Goal: Task Accomplishment & Management: Manage account settings

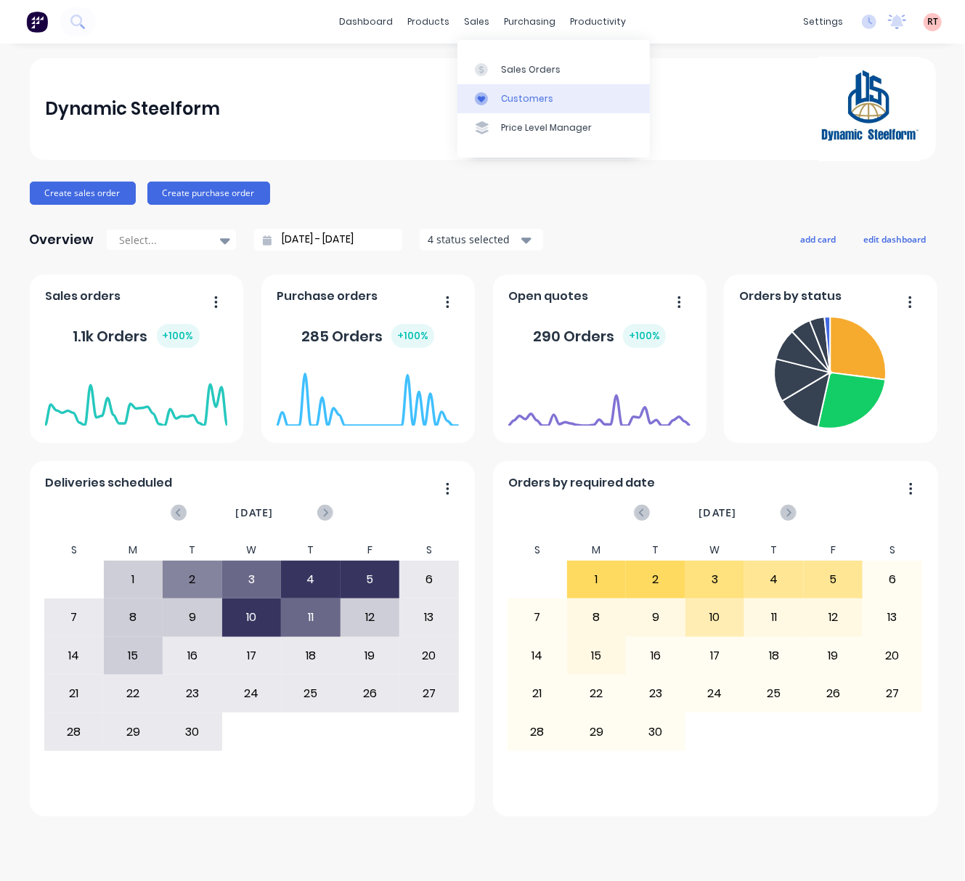
click at [529, 106] on link "Customers" at bounding box center [553, 98] width 192 height 29
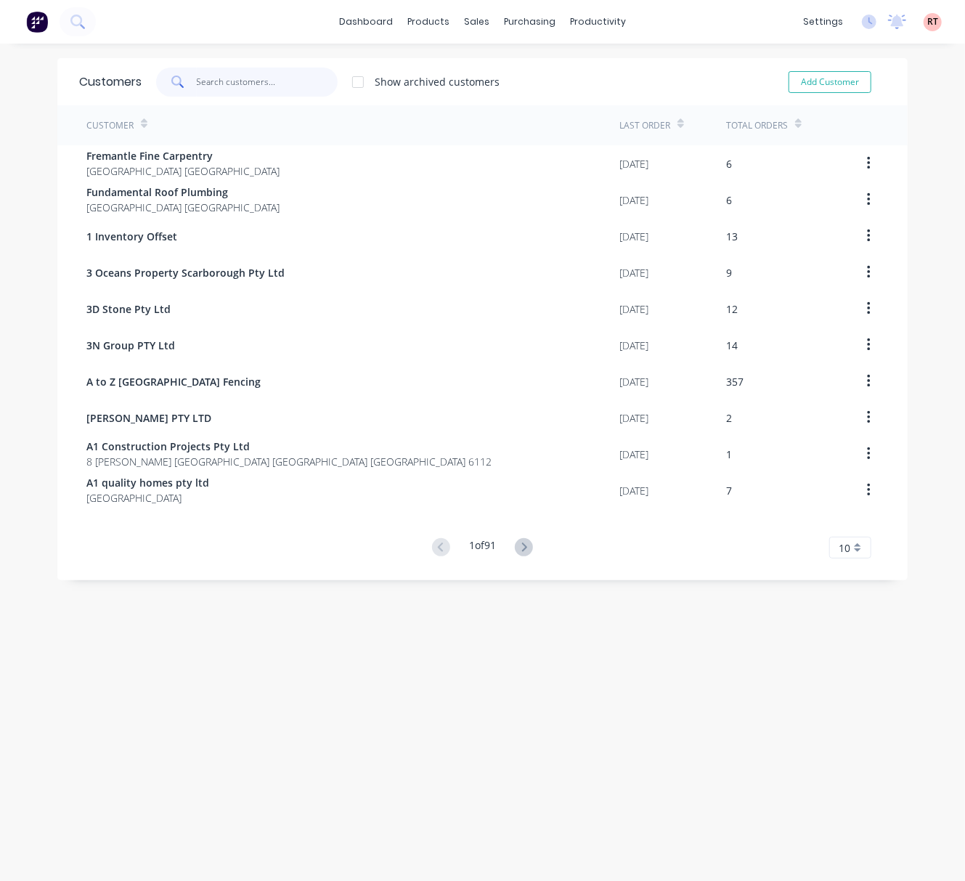
click at [283, 87] on input "text" at bounding box center [268, 82] width 142 height 29
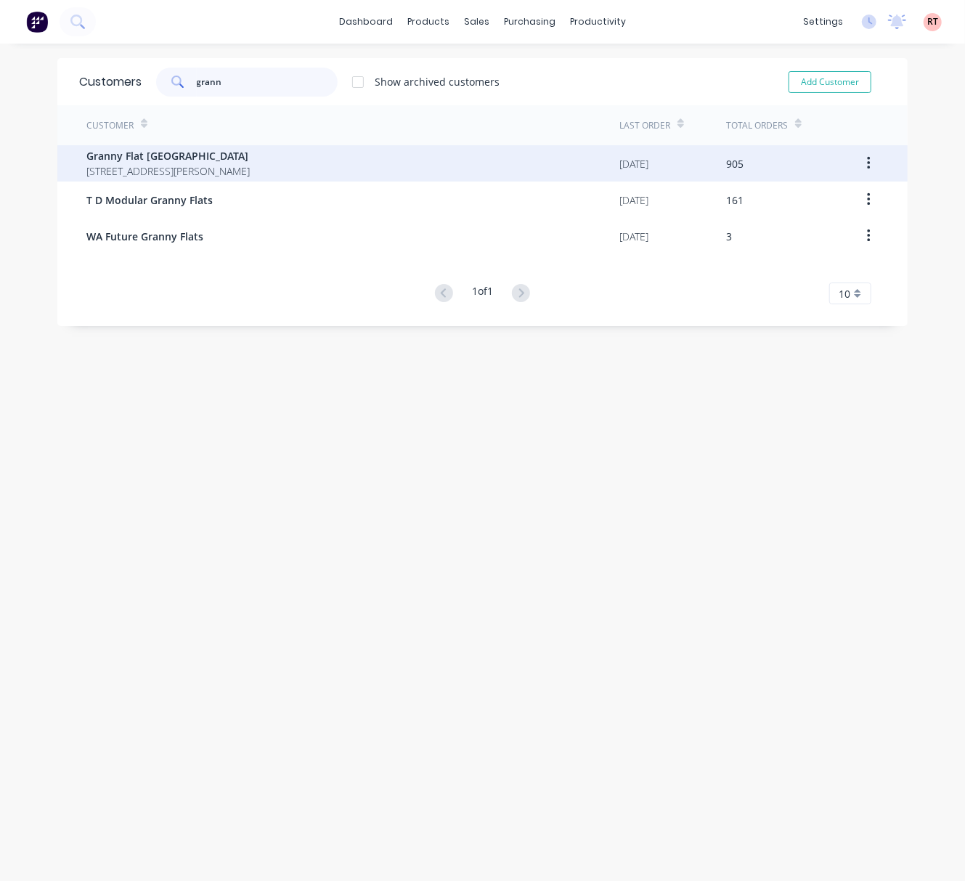
type input "grann"
click at [195, 154] on span "Granny Flat [GEOGRAPHIC_DATA]" at bounding box center [167, 155] width 163 height 15
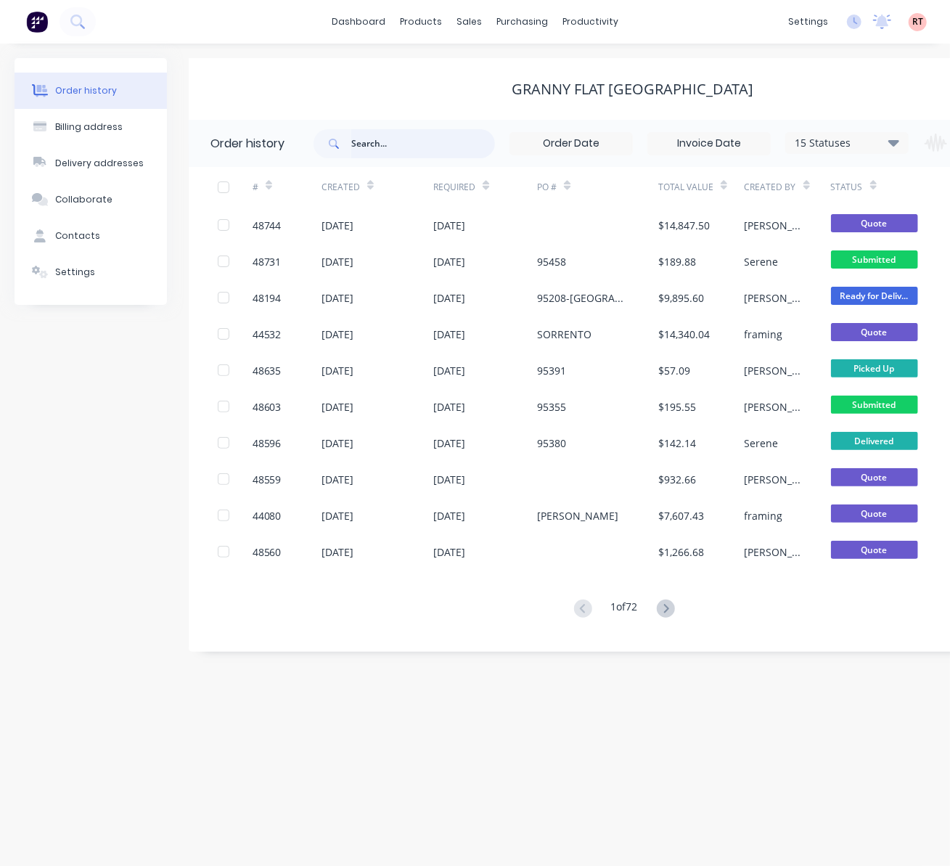
click at [413, 144] on input "text" at bounding box center [423, 143] width 144 height 29
type input "94904"
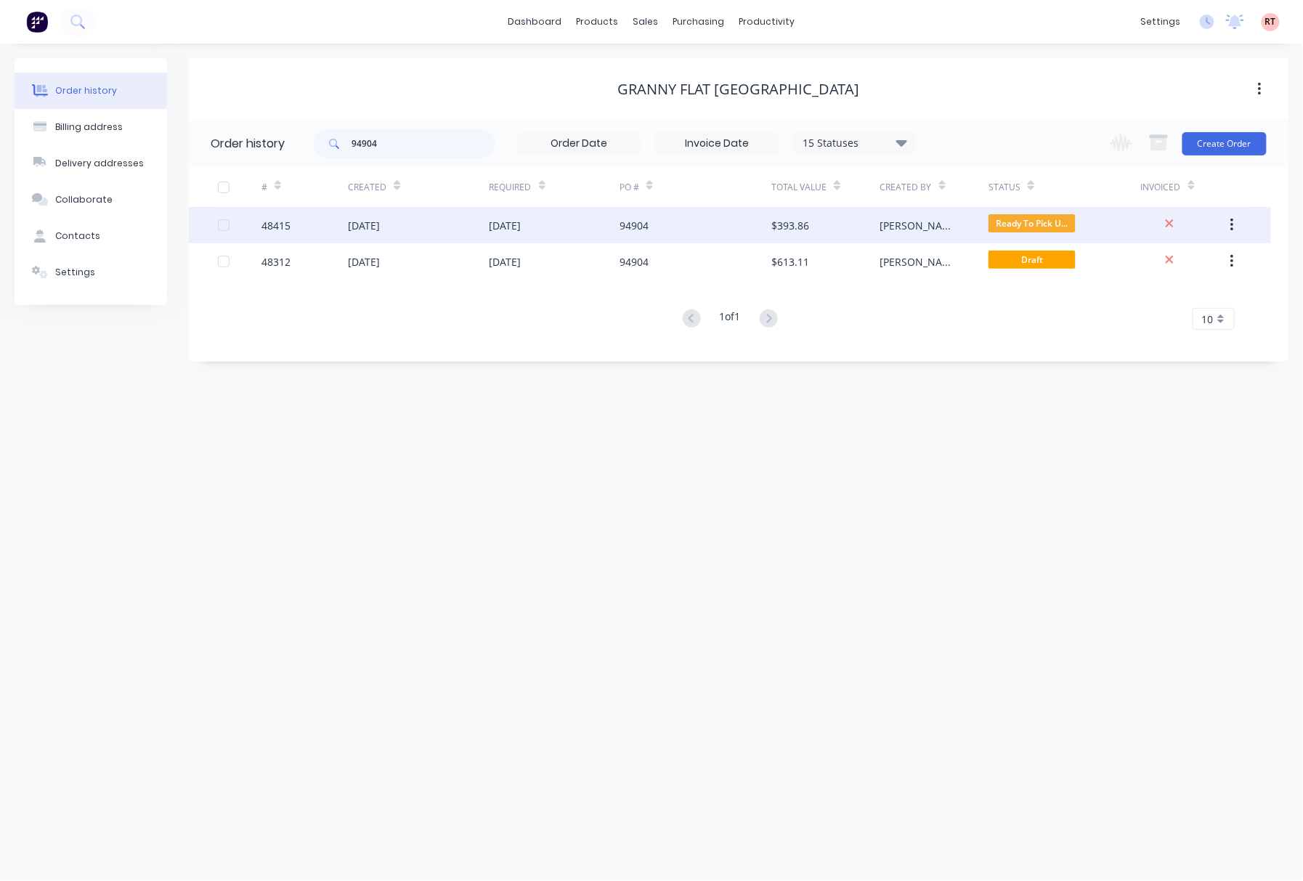
click at [651, 225] on div "94904" at bounding box center [695, 225] width 152 height 36
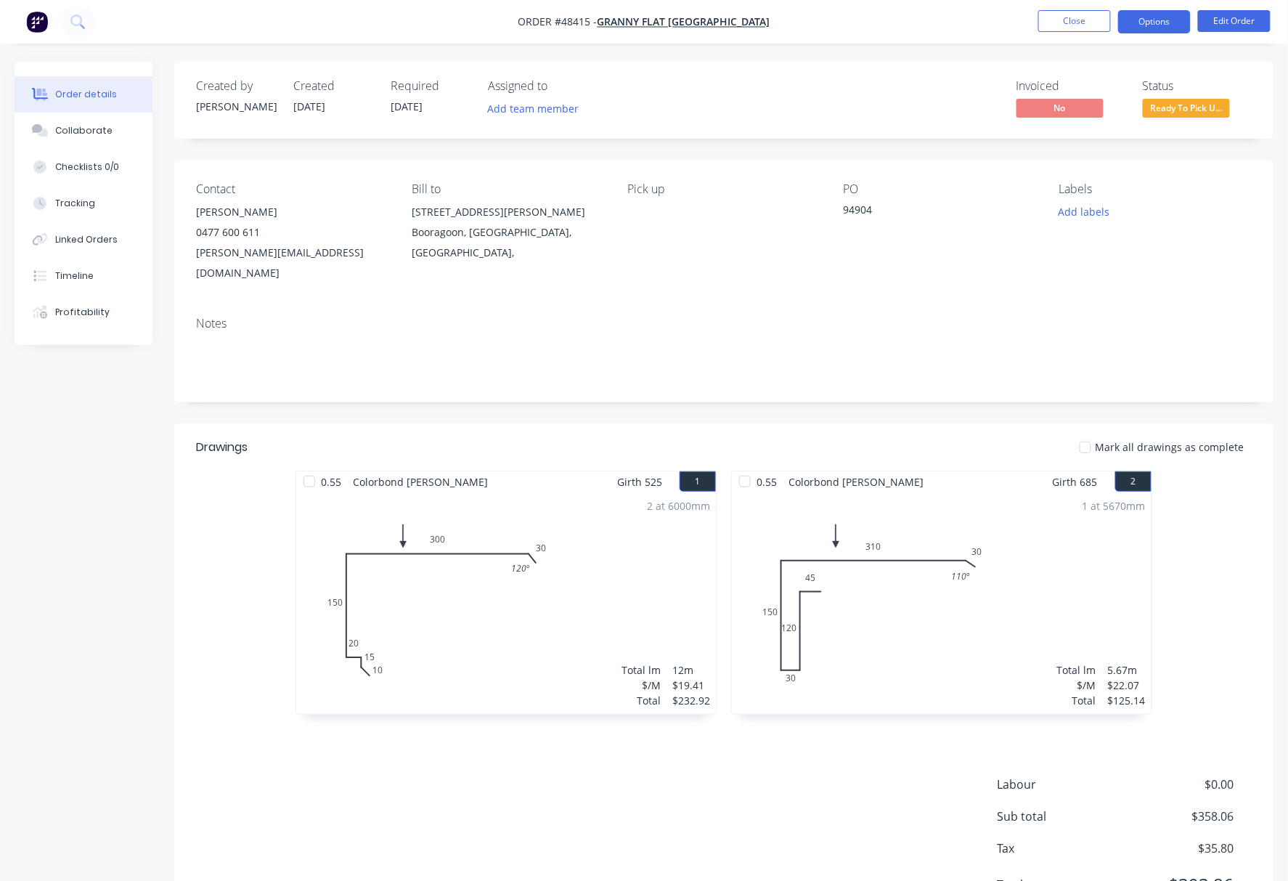
click at [964, 23] on button "Options" at bounding box center [1154, 21] width 73 height 23
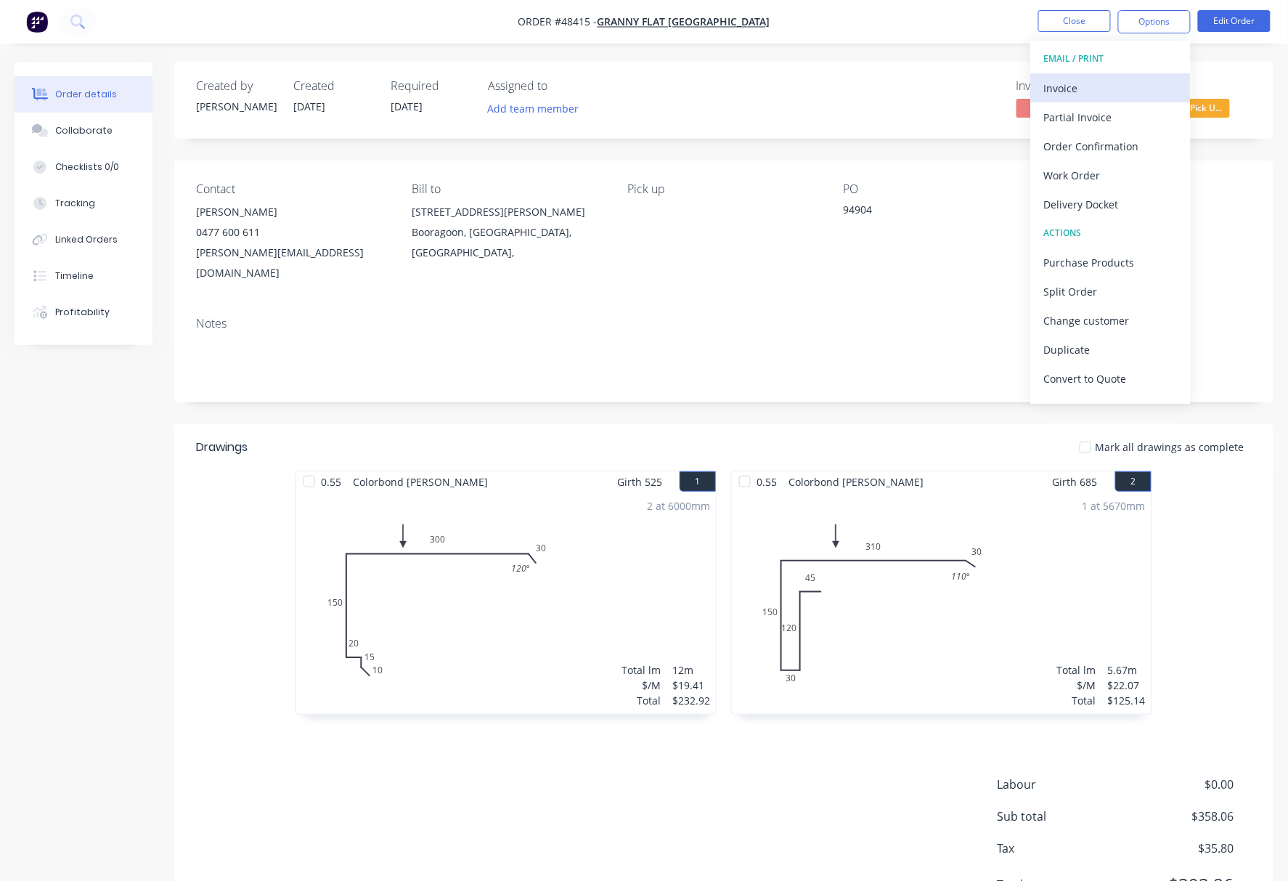
click at [964, 82] on div "Invoice" at bounding box center [1111, 88] width 134 height 21
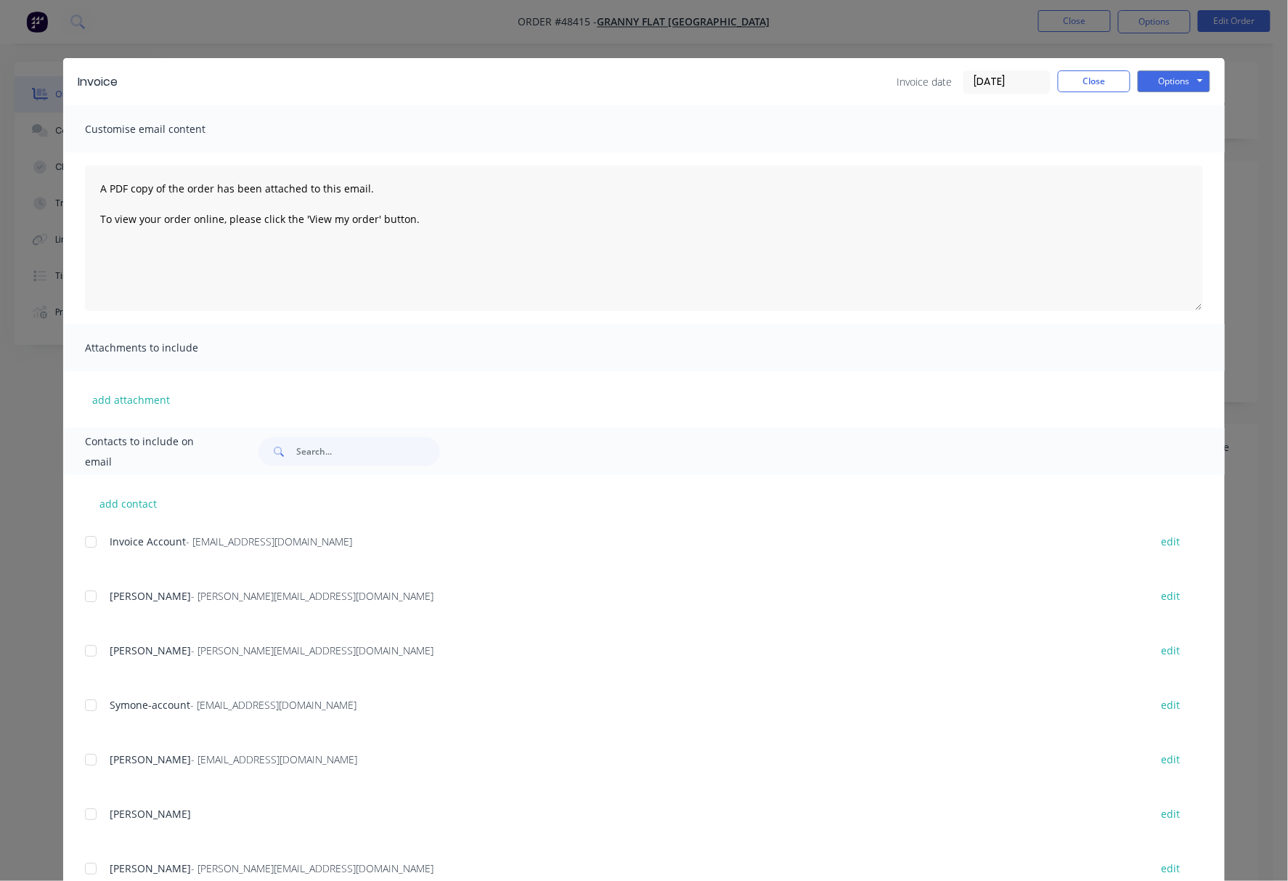
click at [80, 546] on div at bounding box center [90, 541] width 29 height 29
click at [964, 85] on button "Options" at bounding box center [1174, 81] width 73 height 22
click at [964, 163] on button "Email" at bounding box center [1184, 155] width 93 height 24
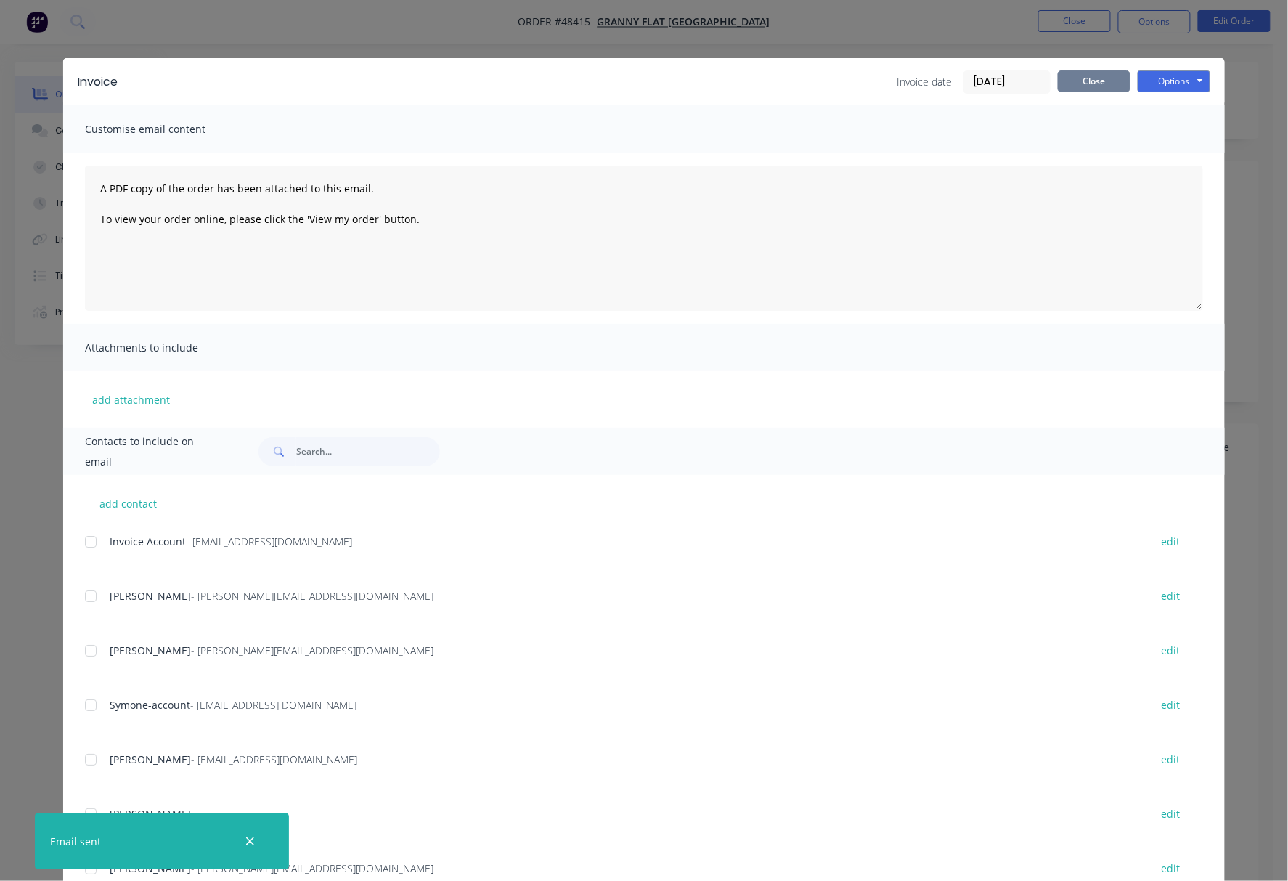
click at [964, 85] on button "Close" at bounding box center [1094, 81] width 73 height 22
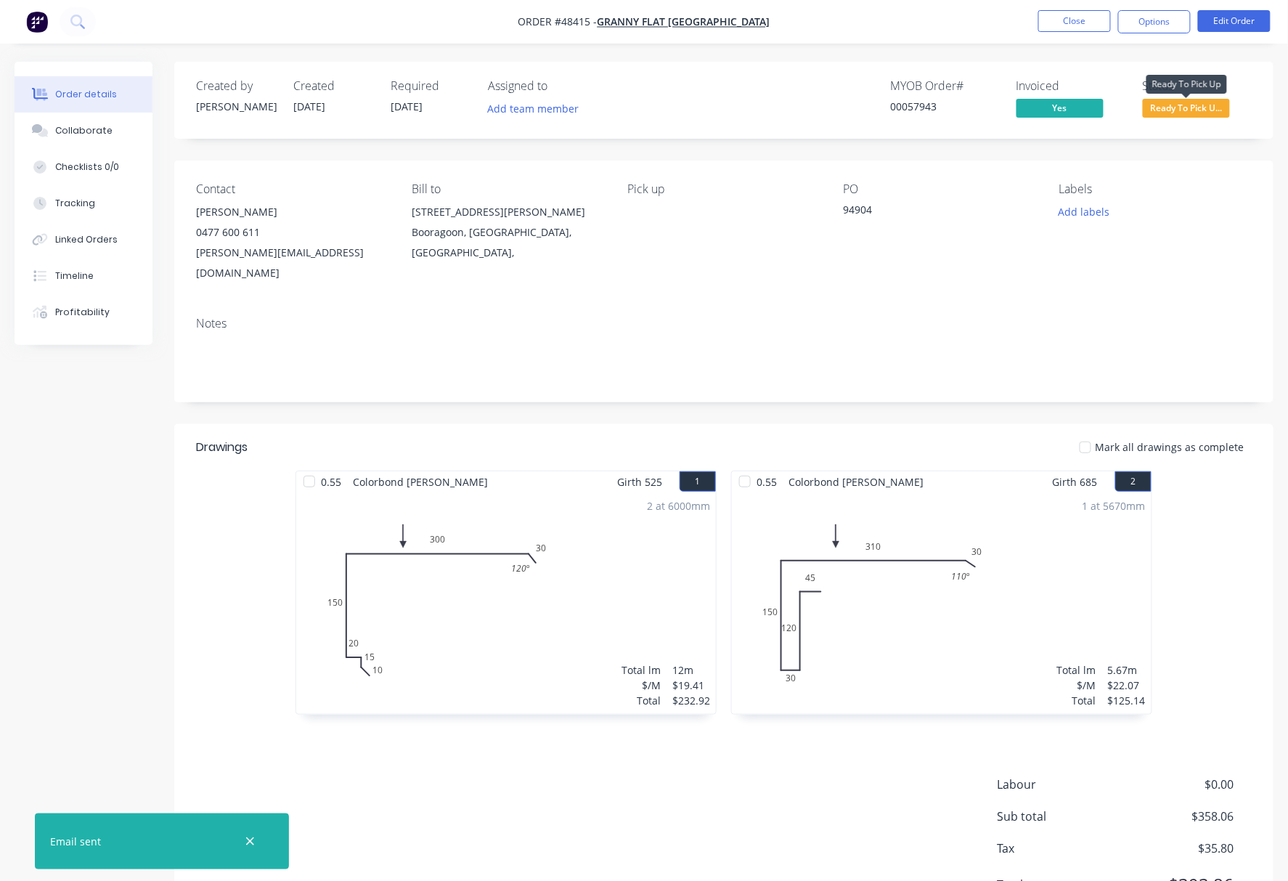
click at [964, 110] on span "Ready To Pick U..." at bounding box center [1186, 108] width 87 height 18
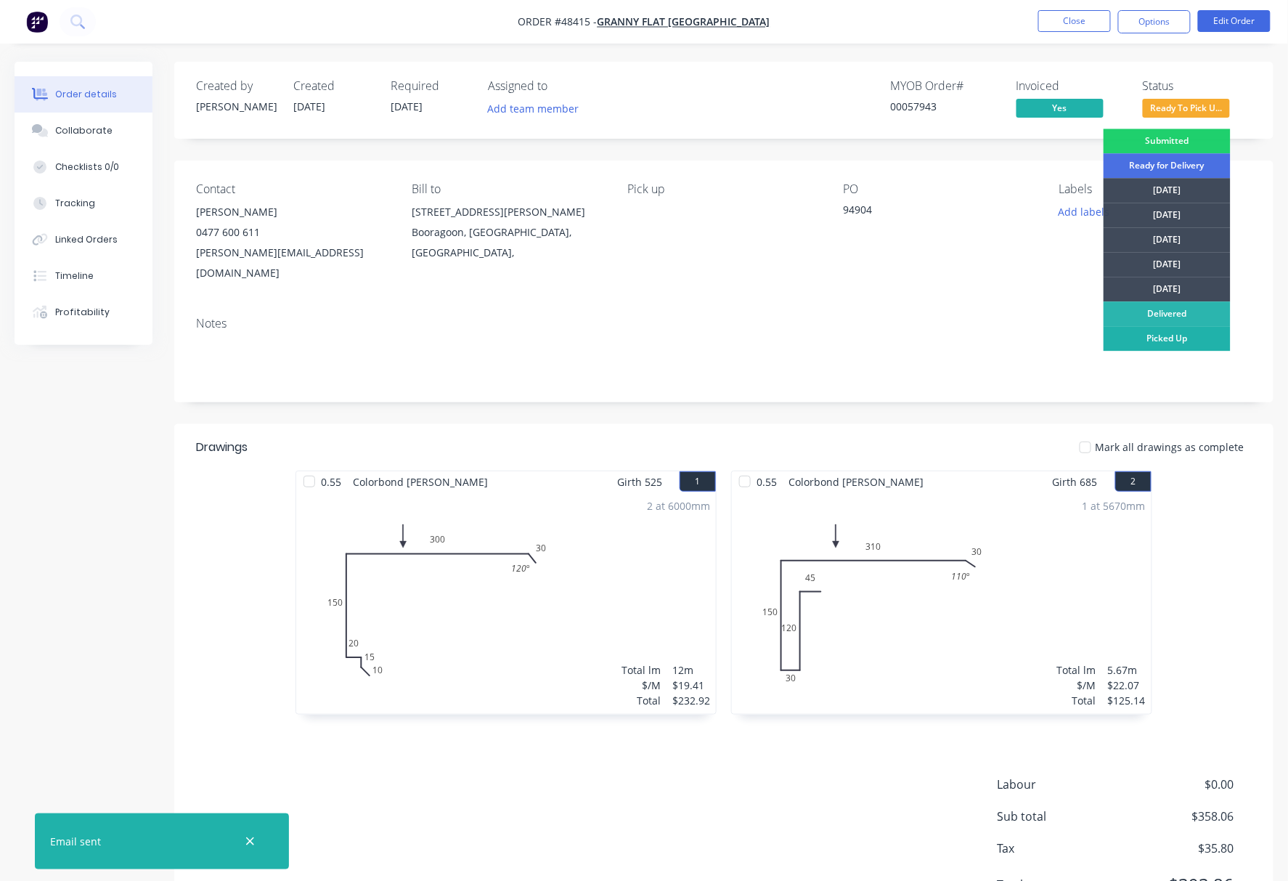
click at [964, 340] on div "Picked Up" at bounding box center [1167, 338] width 127 height 25
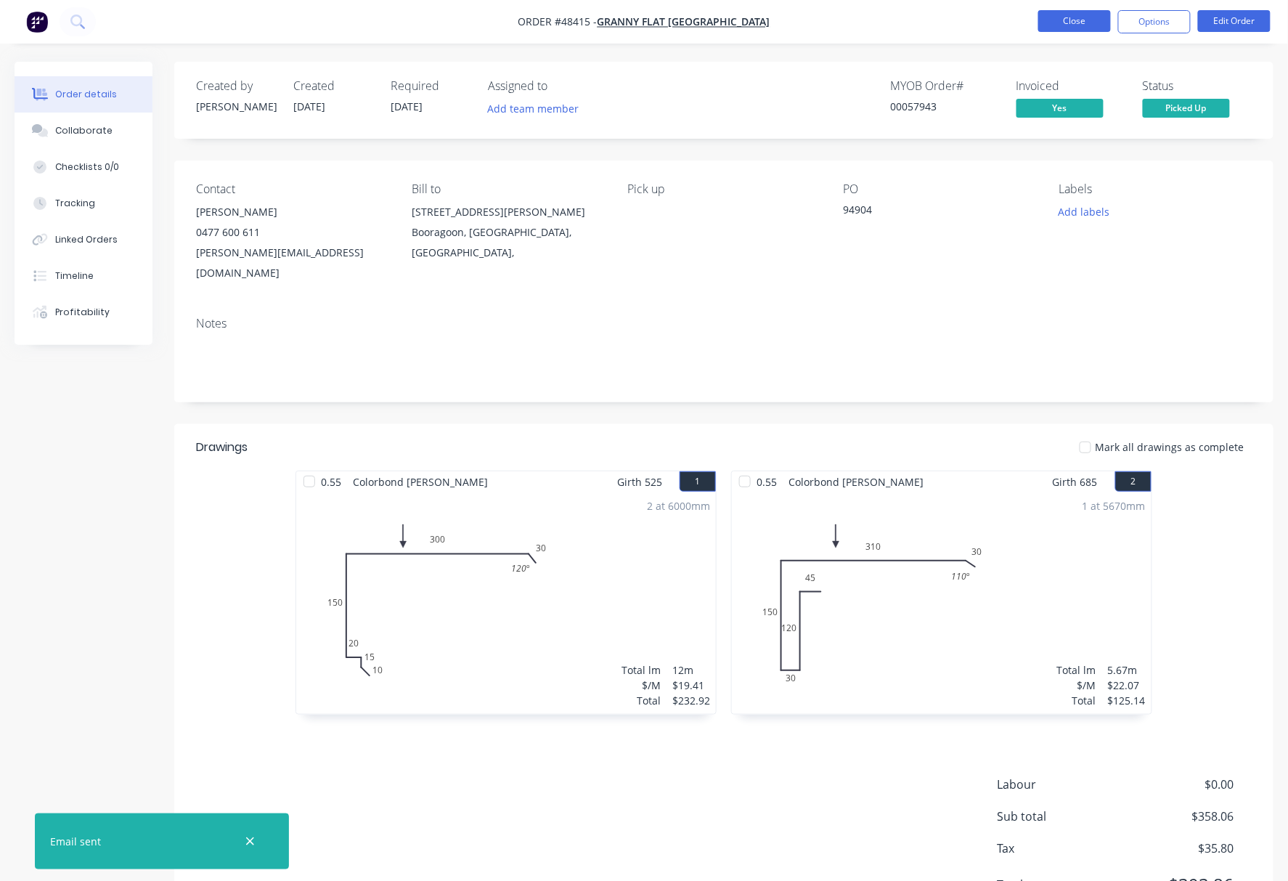
click at [964, 20] on button "Close" at bounding box center [1074, 21] width 73 height 22
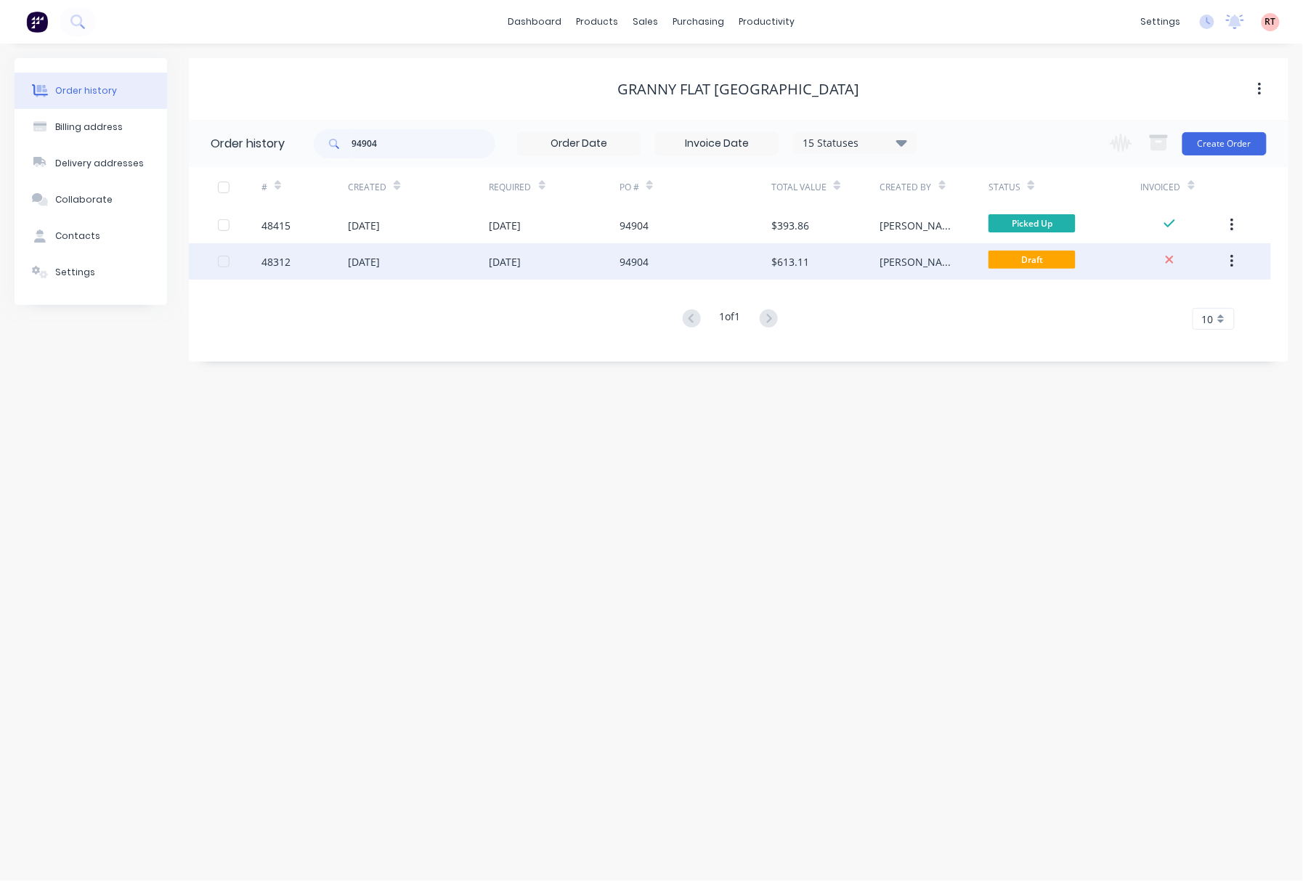
click at [840, 277] on div "$613.11" at bounding box center [825, 261] width 108 height 36
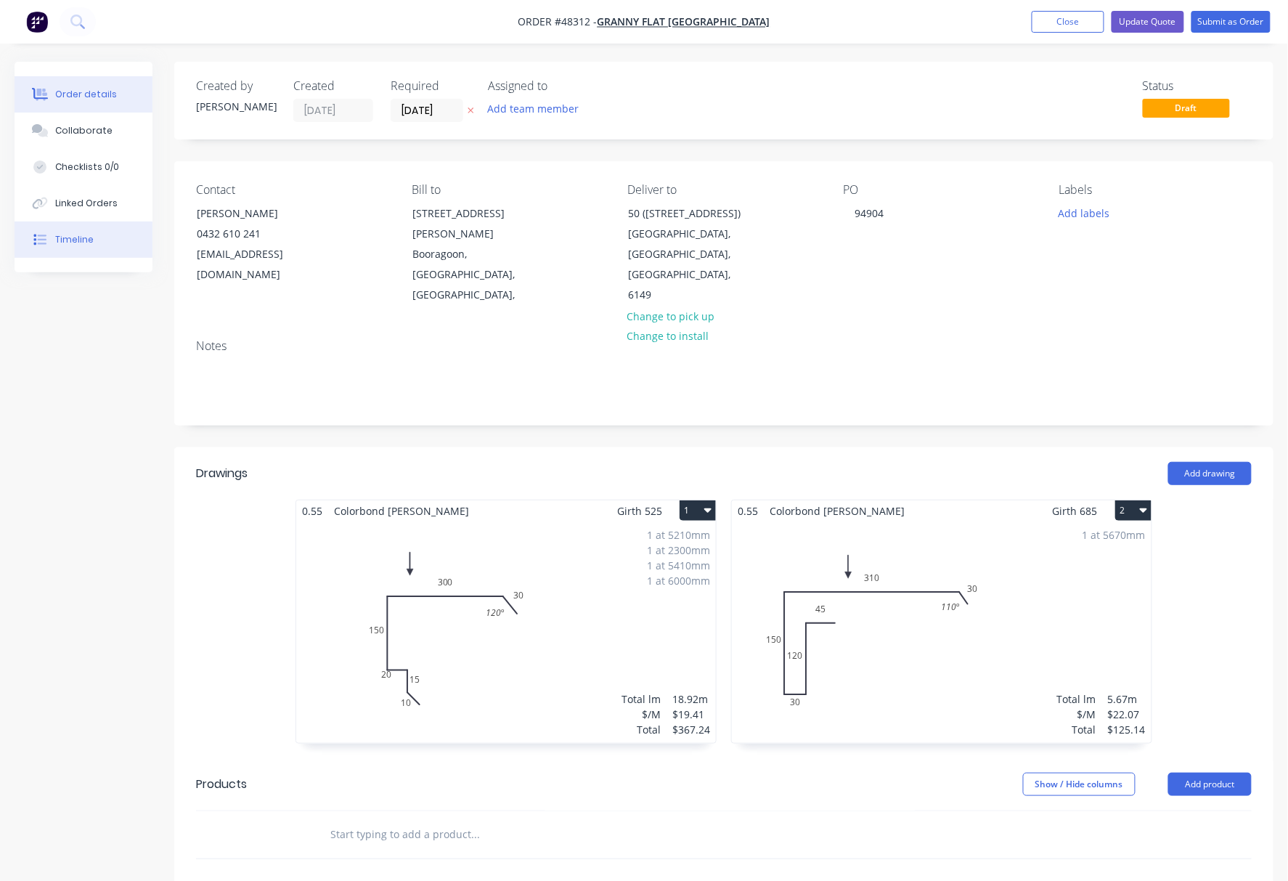
click at [99, 241] on button "Timeline" at bounding box center [84, 239] width 138 height 36
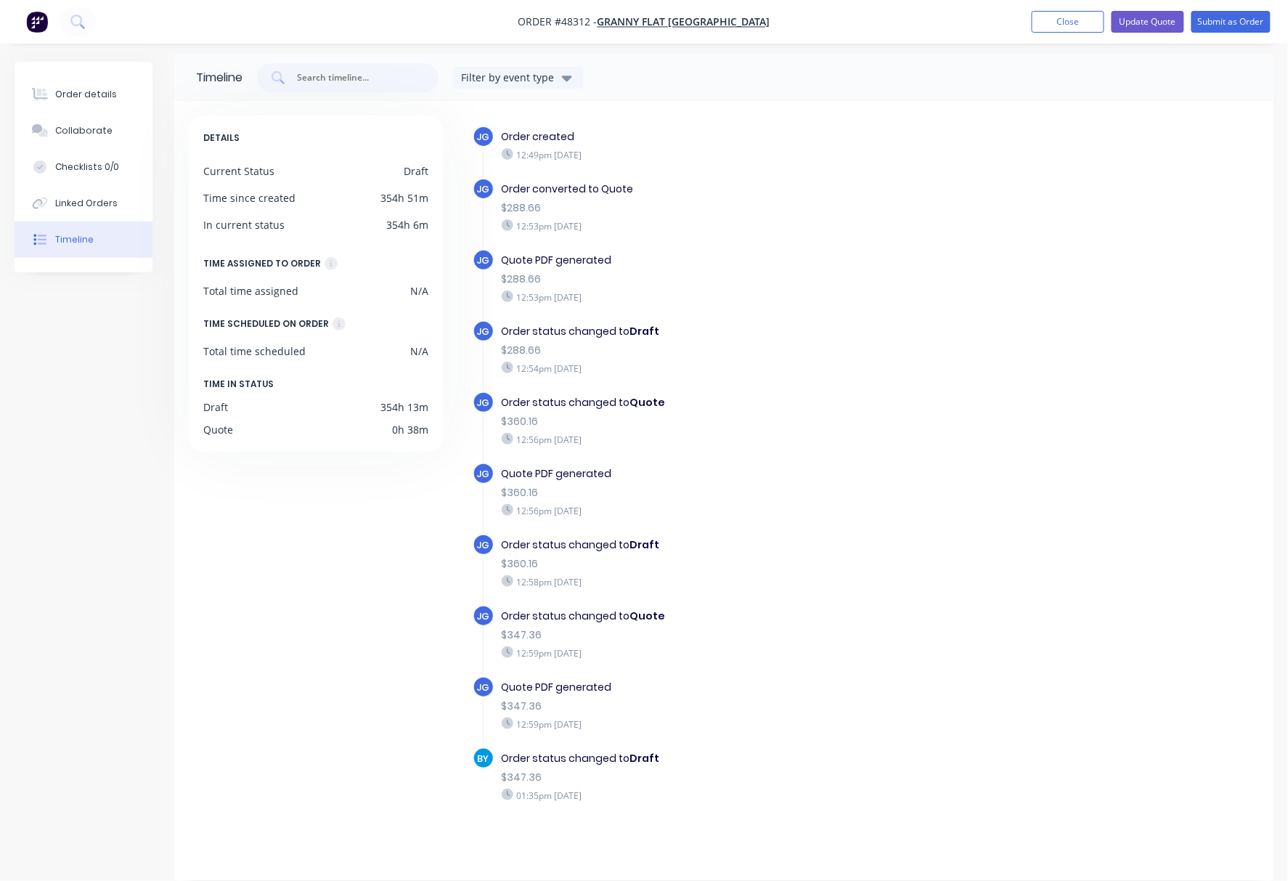
scroll to position [10, 0]
click at [85, 89] on div "Order details" at bounding box center [86, 94] width 62 height 13
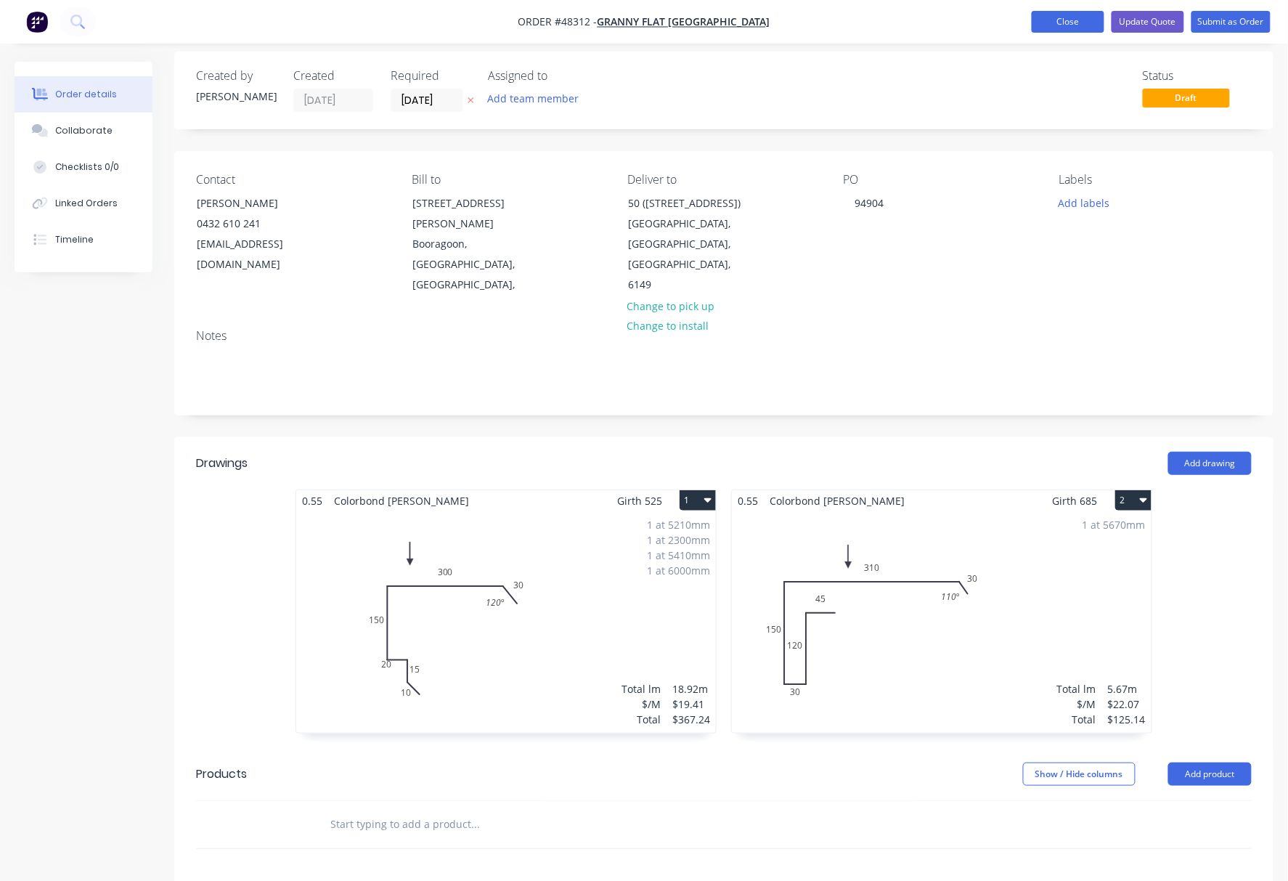
click at [964, 24] on button "Close" at bounding box center [1068, 22] width 73 height 22
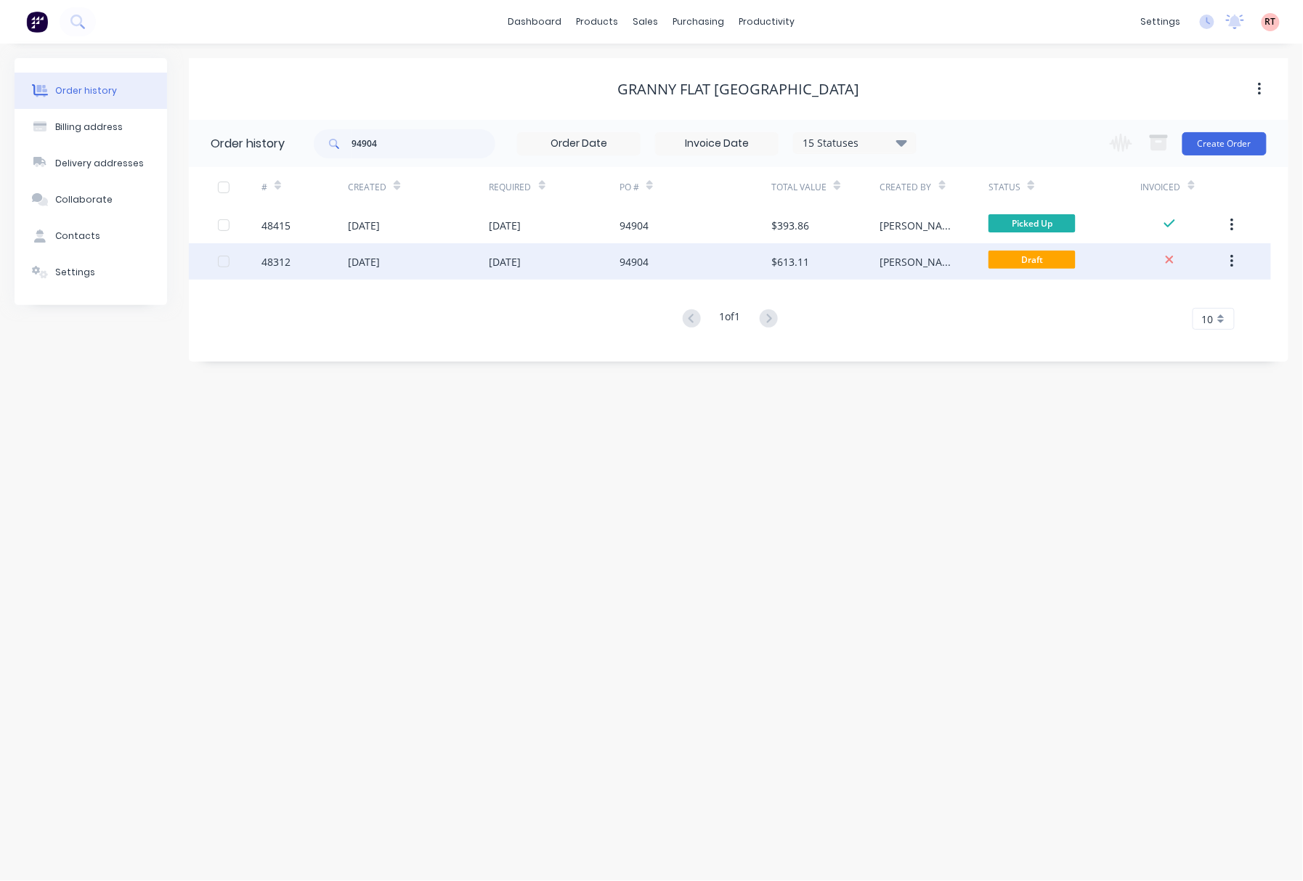
click at [964, 257] on icon "button" at bounding box center [1232, 261] width 4 height 16
click at [964, 296] on div "Archive" at bounding box center [1180, 299] width 112 height 21
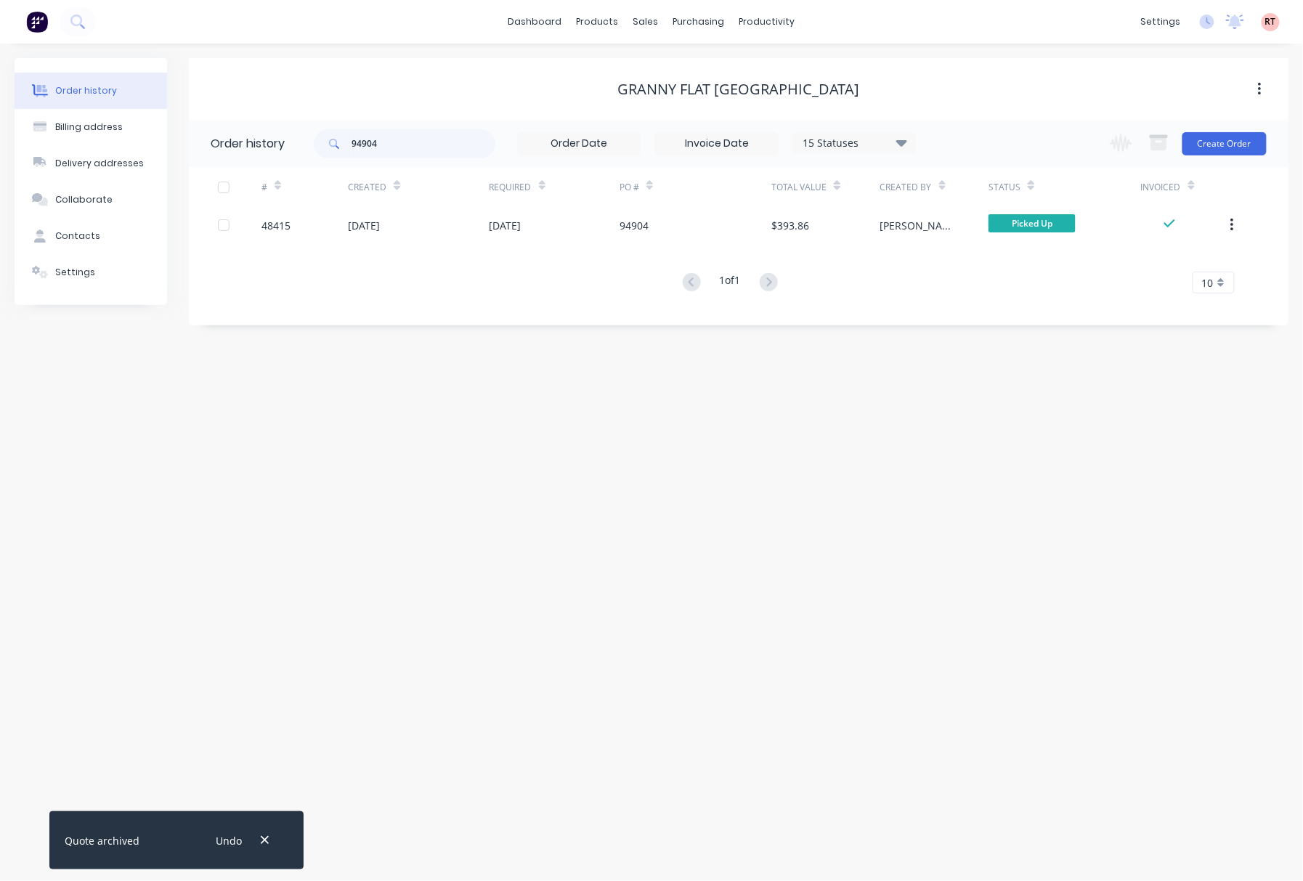
click at [964, 102] on div "Granny Flat [GEOGRAPHIC_DATA]" at bounding box center [738, 89] width 1099 height 62
click at [680, 92] on div "Customers" at bounding box center [696, 98] width 52 height 13
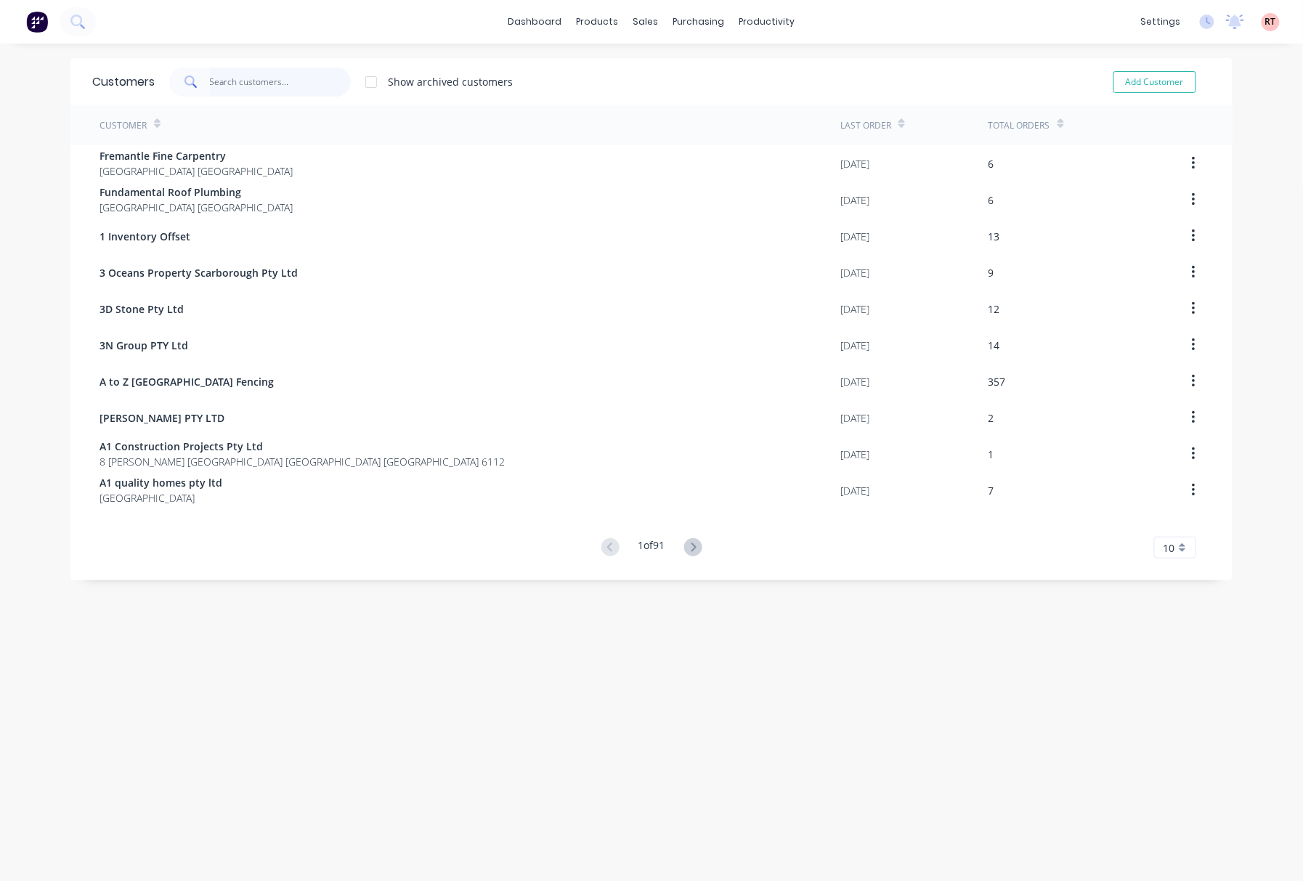
click at [288, 83] on input "text" at bounding box center [281, 82] width 142 height 29
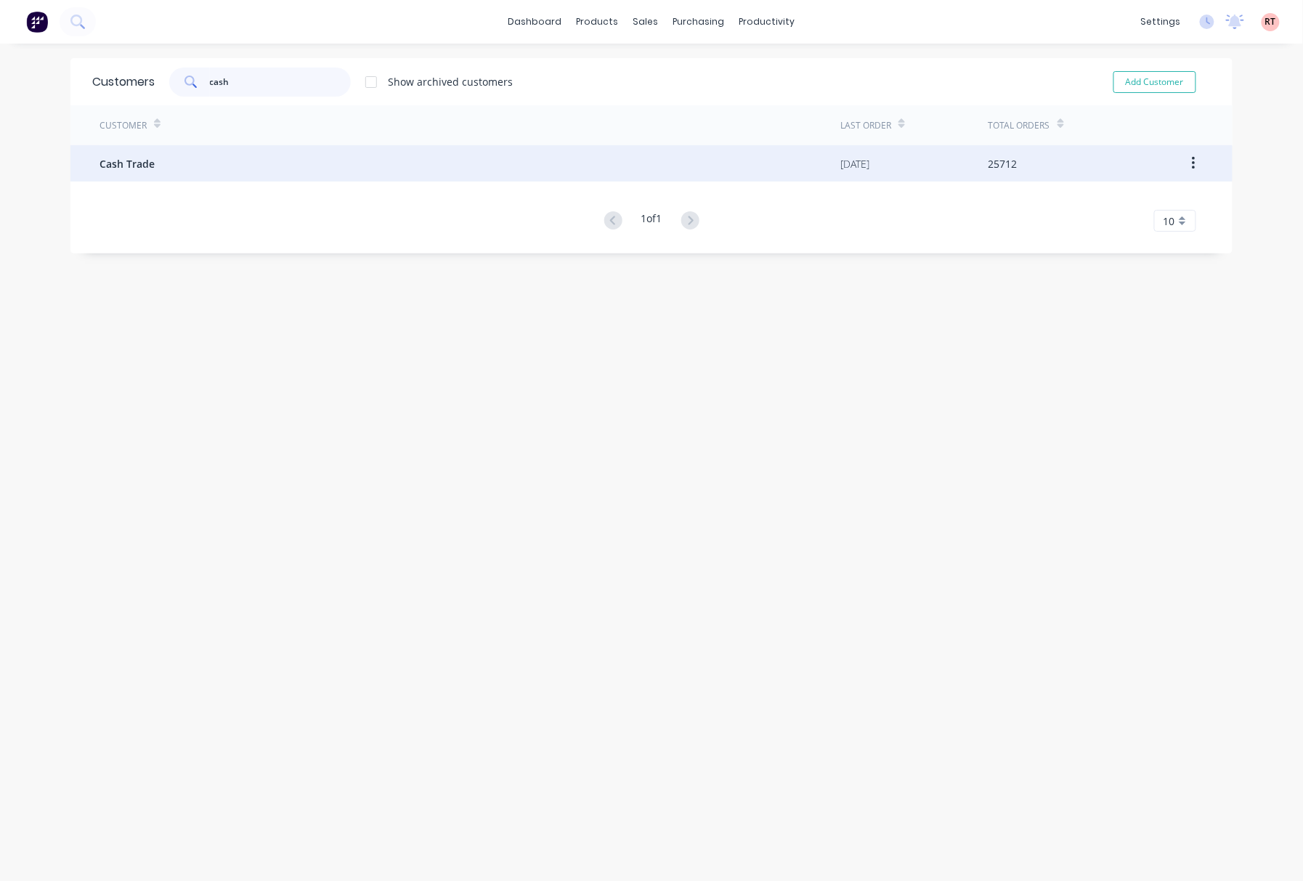
type input "cash"
click at [256, 163] on div "Cash Trade" at bounding box center [469, 163] width 741 height 36
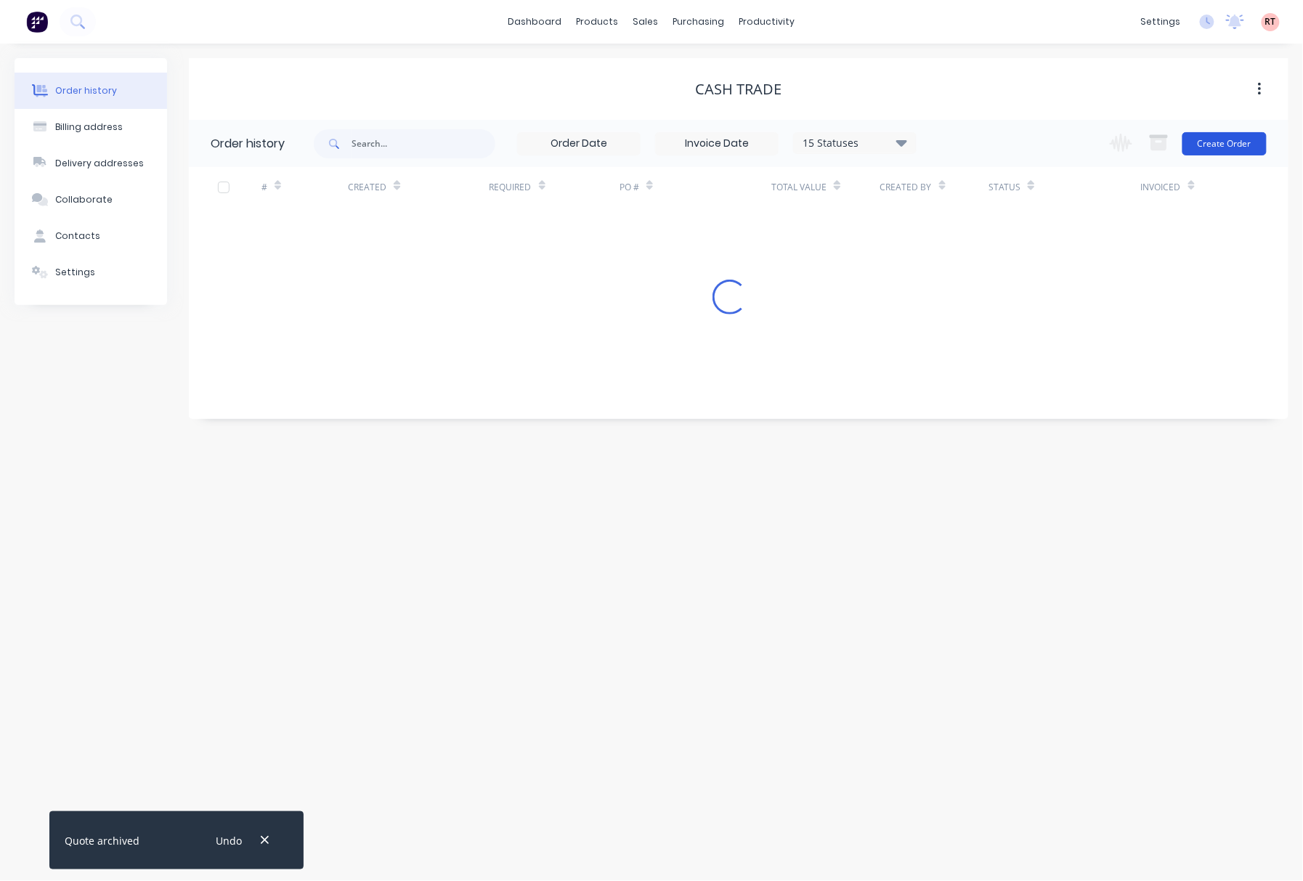
click at [964, 142] on button "Create Order" at bounding box center [1224, 143] width 84 height 23
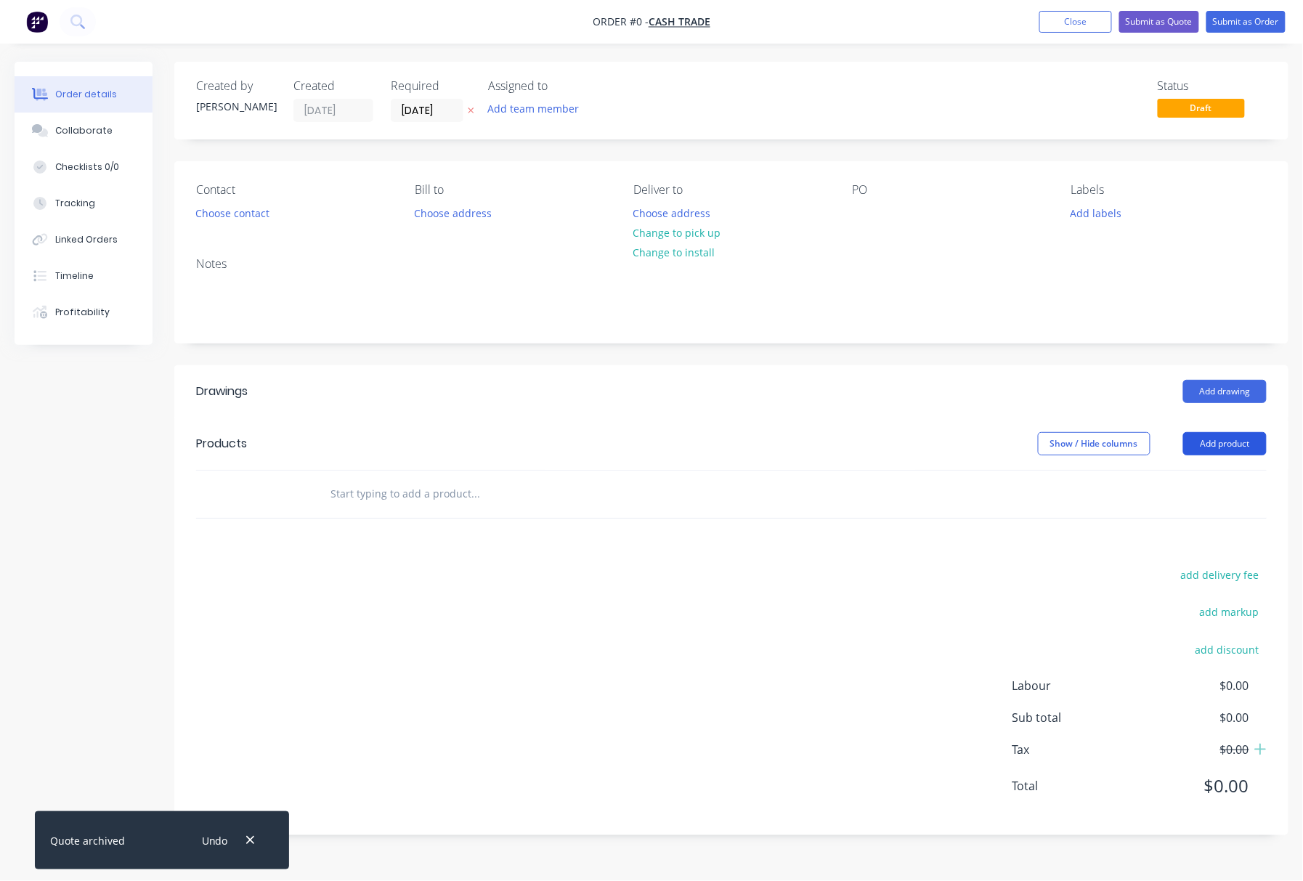
click at [964, 448] on button "Add product" at bounding box center [1225, 443] width 84 height 23
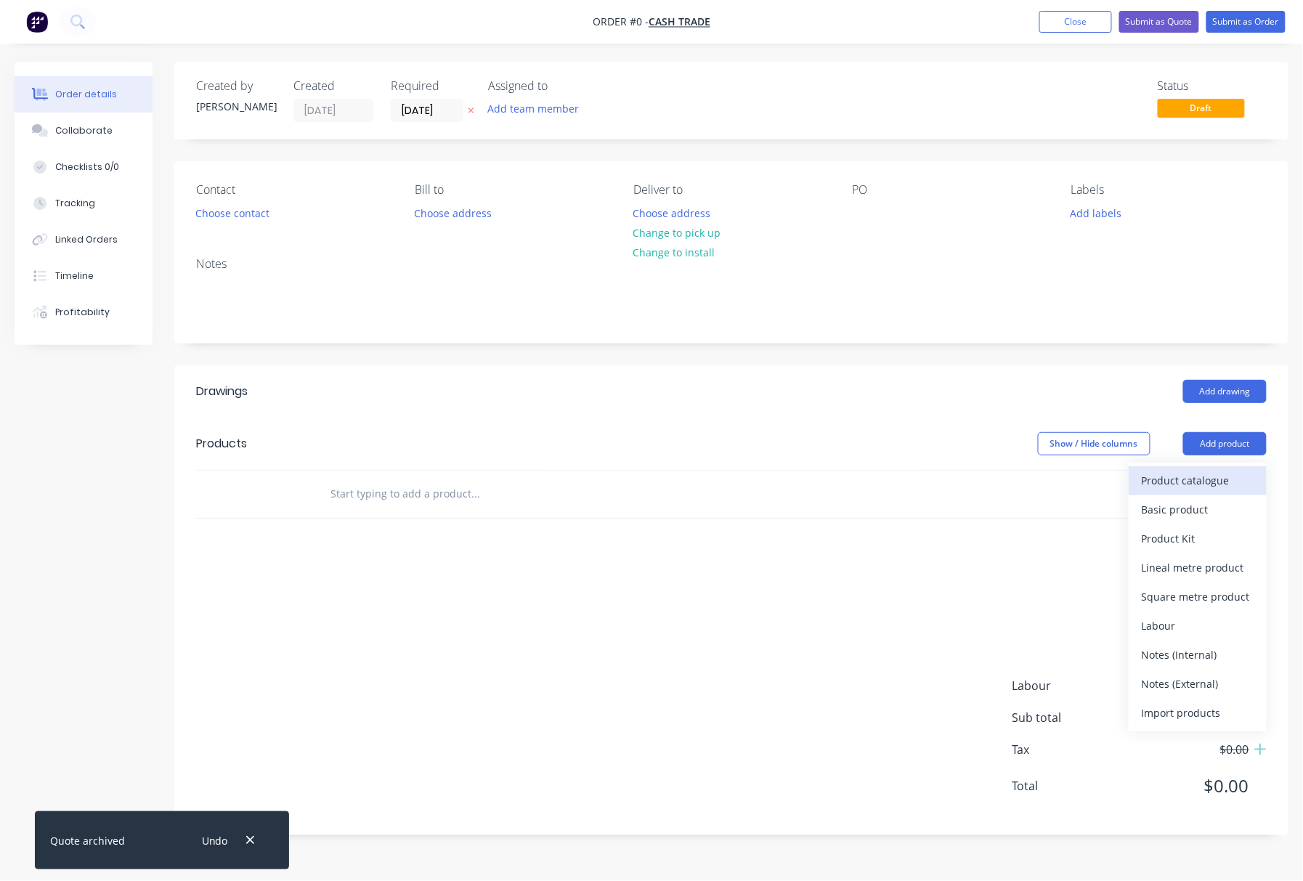
click at [964, 472] on div "Product catalogue" at bounding box center [1197, 480] width 112 height 21
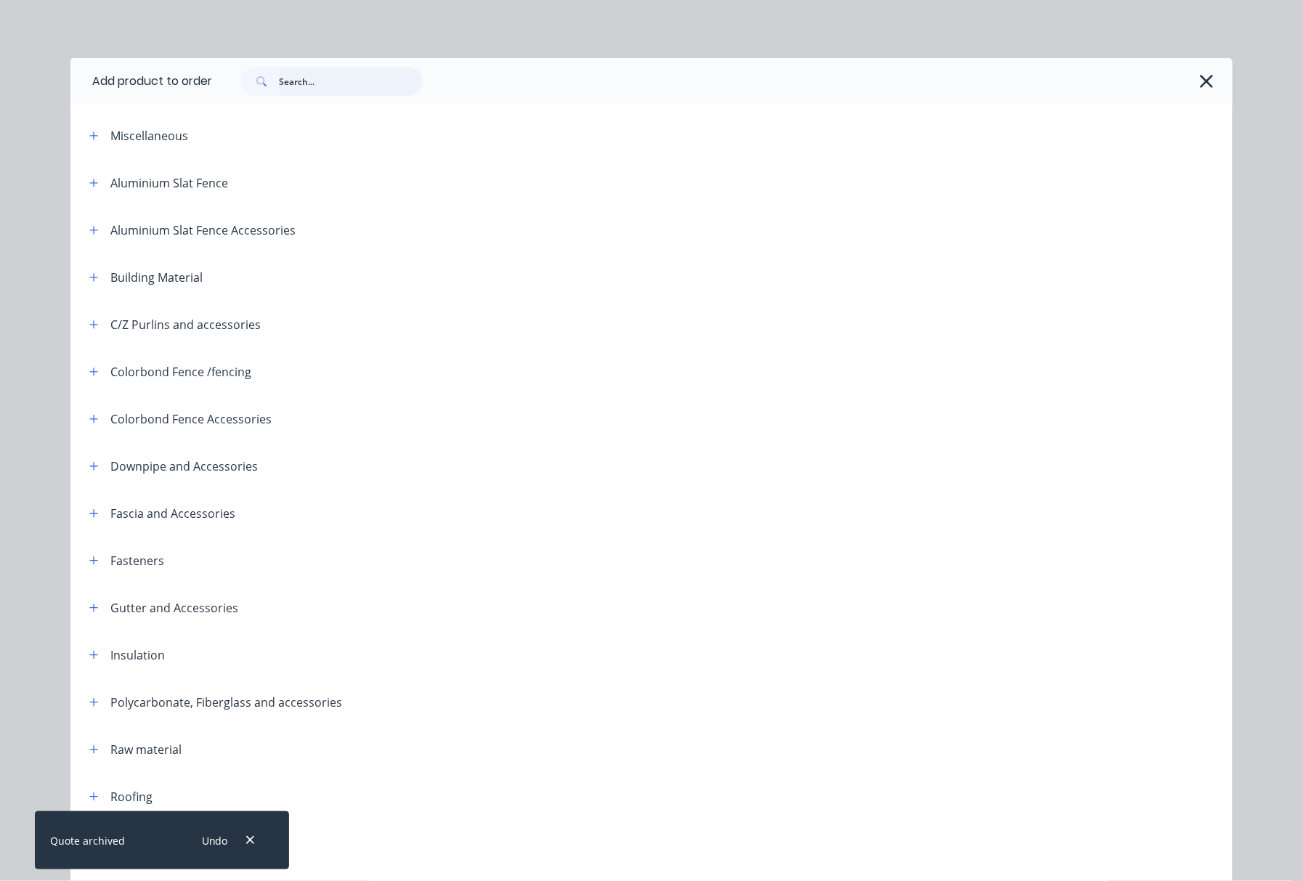
click at [341, 83] on input "text" at bounding box center [351, 81] width 144 height 29
click at [629, 36] on div "Add product to order Miscellaneous Aluminium Slat Fence Aluminium Slat Fence Ac…" at bounding box center [651, 440] width 1303 height 881
click at [964, 82] on icon "button" at bounding box center [1206, 81] width 13 height 13
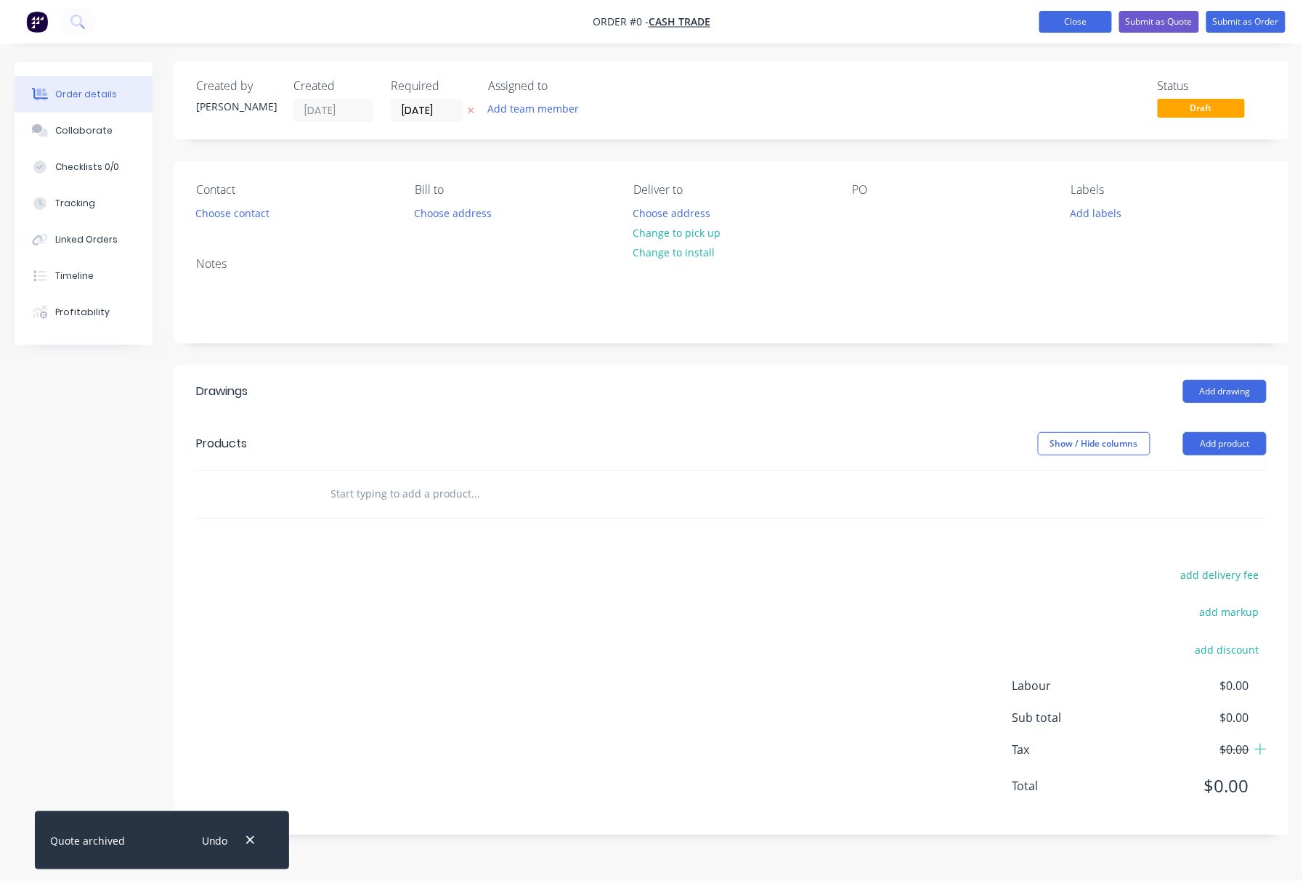
click at [964, 26] on button "Close" at bounding box center [1075, 22] width 73 height 22
